Goal: Task Accomplishment & Management: Use online tool/utility

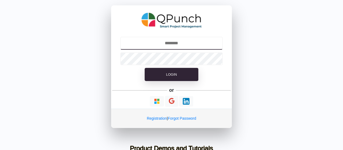
click at [189, 47] on input "text" at bounding box center [171, 43] width 103 height 13
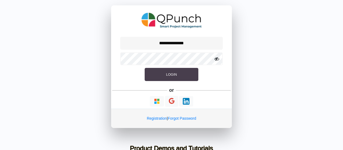
click at [171, 76] on button "Login" at bounding box center [172, 74] width 54 height 13
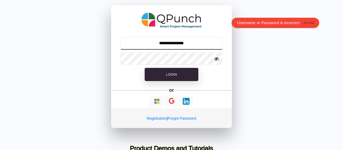
click at [198, 38] on input "**********" at bounding box center [171, 43] width 103 height 13
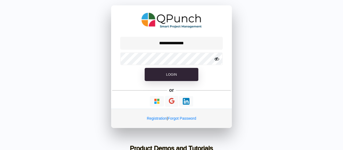
click at [167, 81] on form "**********" at bounding box center [171, 60] width 121 height 51
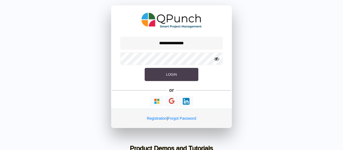
click at [170, 80] on button "Login" at bounding box center [172, 74] width 54 height 13
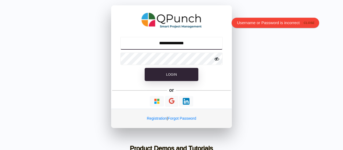
drag, startPoint x: 192, startPoint y: 44, endPoint x: 96, endPoint y: 42, distance: 96.1
click at [96, 42] on div "**********" at bounding box center [171, 66] width 343 height 133
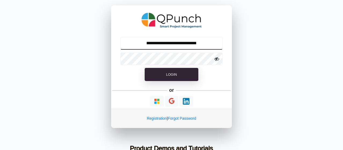
type input "**********"
click at [145, 68] on button "Login" at bounding box center [172, 74] width 54 height 13
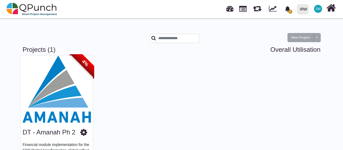
click at [74, 95] on img at bounding box center [57, 89] width 72 height 67
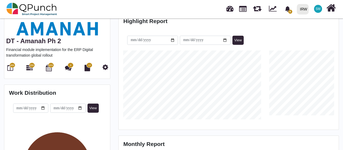
scroll to position [94, 0]
click at [30, 63] on span "556" at bounding box center [32, 65] width 4 height 4
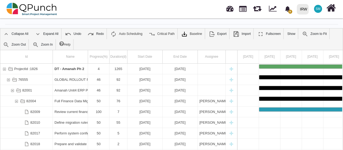
scroll to position [13, 0]
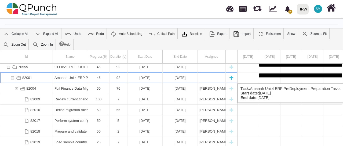
click at [12, 78] on div "82001" at bounding box center [12, 77] width 5 height 10
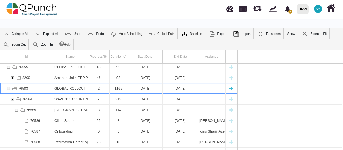
scroll to position [0, 2142]
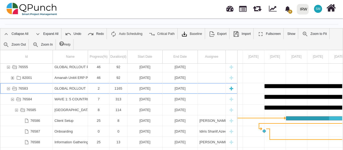
click at [8, 89] on div "76583" at bounding box center [8, 88] width 5 height 10
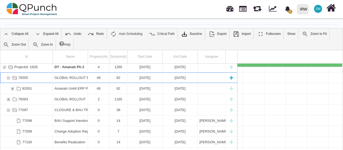
scroll to position [0, 1970]
click at [9, 79] on div "76555" at bounding box center [8, 77] width 5 height 10
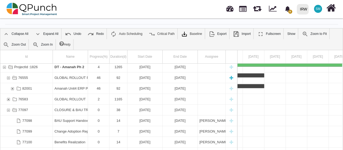
scroll to position [0, 0]
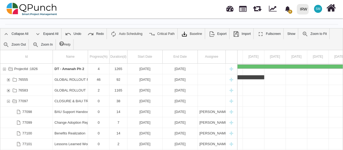
click at [9, 79] on div "76555" at bounding box center [8, 79] width 5 height 10
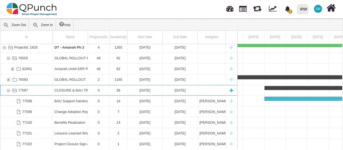
click at [8, 89] on div "77097" at bounding box center [8, 90] width 5 height 10
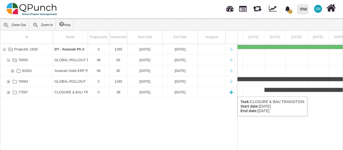
click at [8, 91] on div "77097" at bounding box center [8, 92] width 5 height 10
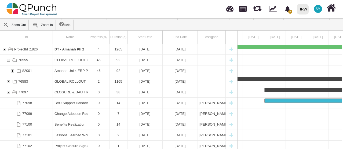
click at [8, 91] on div "77097" at bounding box center [8, 92] width 5 height 10
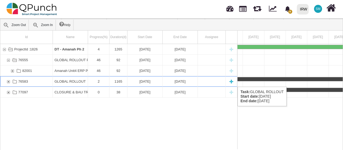
click at [9, 81] on div "76583" at bounding box center [8, 81] width 5 height 10
